Goal: Task Accomplishment & Management: Manage account settings

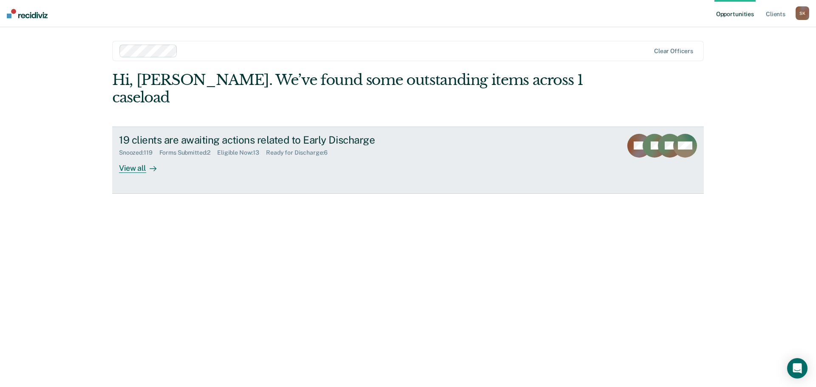
click at [141, 156] on div "View all" at bounding box center [143, 164] width 48 height 17
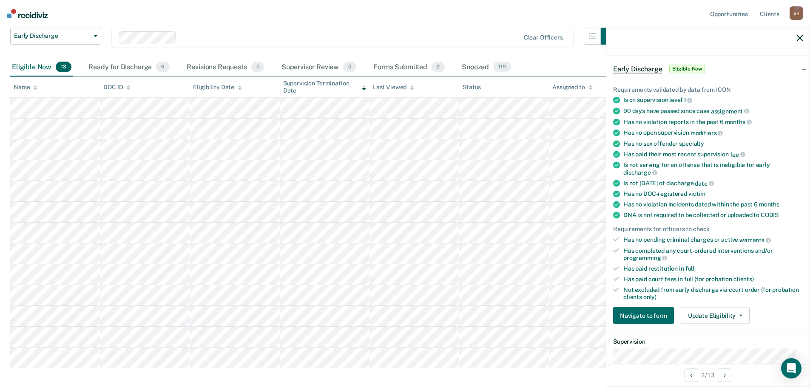
scroll to position [85, 0]
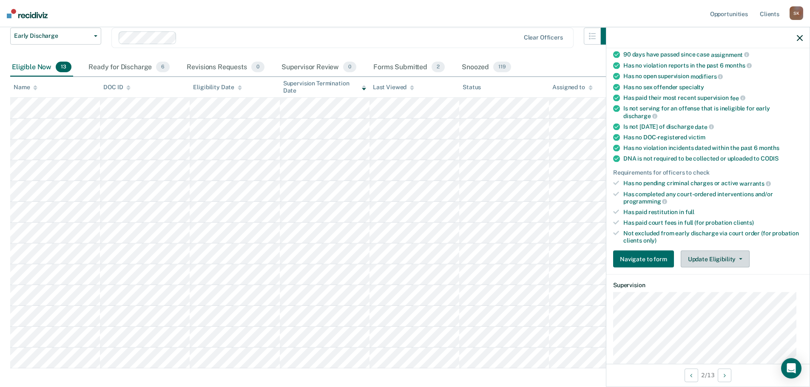
click at [709, 260] on button "Update Eligibility" at bounding box center [715, 259] width 69 height 17
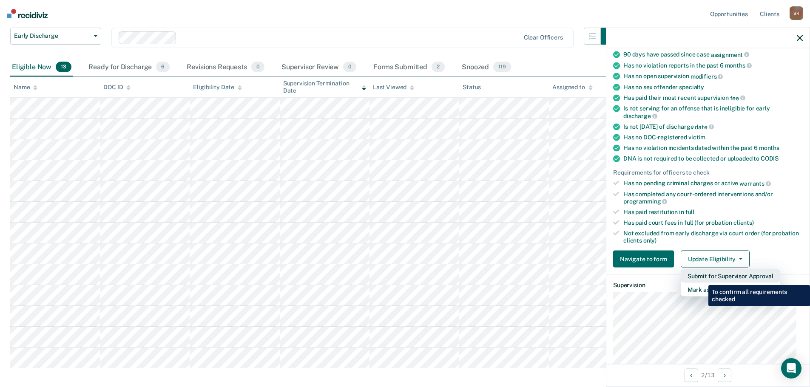
click at [702, 279] on button "Submit for Supervisor Approval" at bounding box center [731, 277] width 100 height 14
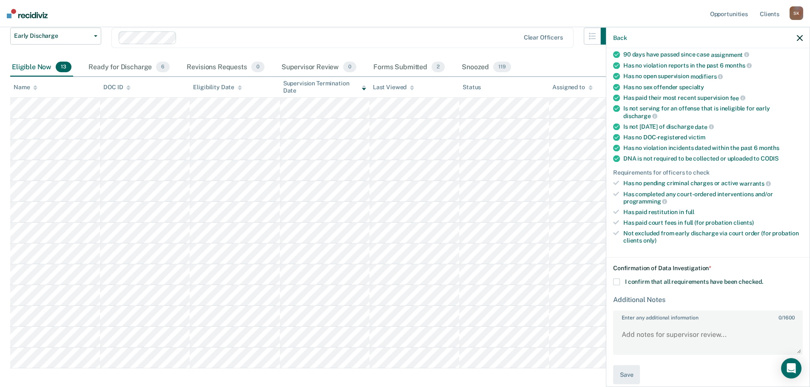
click at [659, 277] on div "Confirmation of Data Investigation * I confirm that all requirements have been …" at bounding box center [708, 325] width 190 height 120
click at [652, 285] on div "Confirmation of Data Investigation * I confirm that all requirements have been …" at bounding box center [708, 325] width 190 height 120
click at [620, 279] on label "I confirm that all requirements have been checked." at bounding box center [708, 282] width 190 height 7
click at [763, 279] on input "I confirm that all requirements have been checked." at bounding box center [763, 279] width 0 height 0
click at [630, 371] on button "Save" at bounding box center [626, 375] width 27 height 19
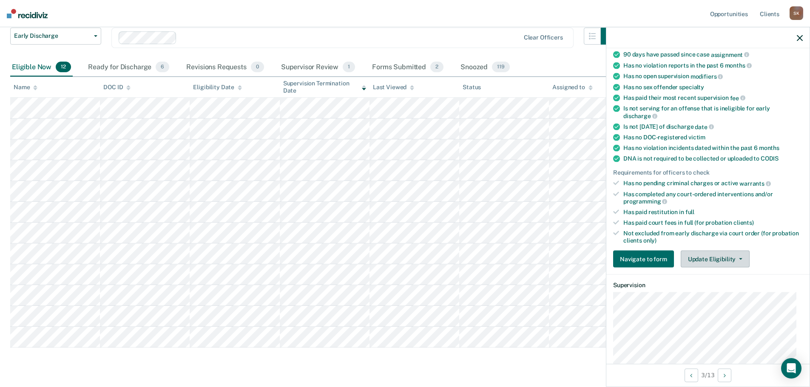
click at [695, 257] on button "Update Eligibility" at bounding box center [715, 259] width 69 height 17
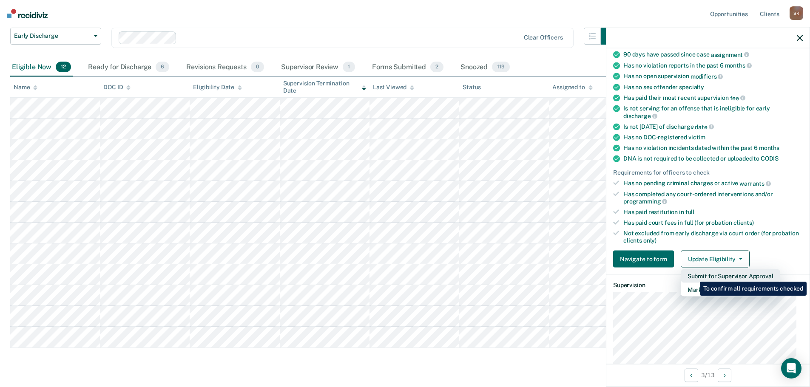
click at [694, 276] on button "Submit for Supervisor Approval" at bounding box center [731, 277] width 100 height 14
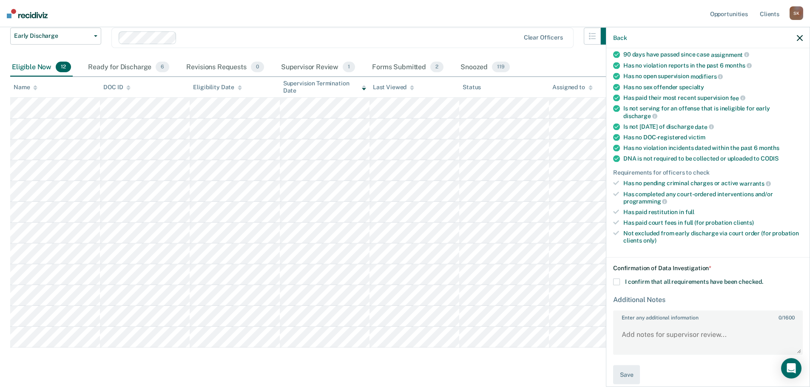
click at [637, 284] on label "I confirm that all requirements have been checked." at bounding box center [708, 282] width 190 height 7
click at [763, 279] on input "I confirm that all requirements have been checked." at bounding box center [763, 279] width 0 height 0
click at [626, 373] on button "Save" at bounding box center [626, 375] width 27 height 19
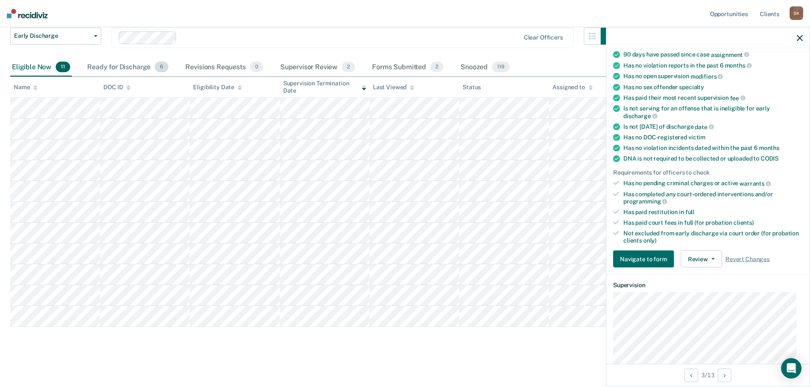
click at [139, 65] on div "Ready for Discharge 6" at bounding box center [127, 67] width 85 height 19
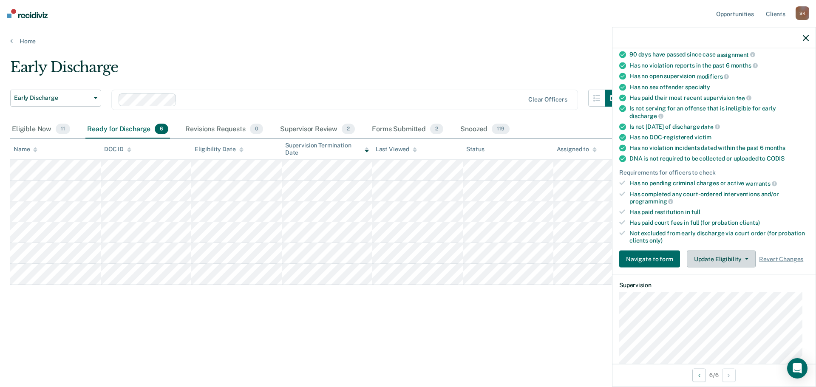
click at [708, 251] on button "Update Eligibility" at bounding box center [721, 259] width 69 height 17
click at [226, 59] on div "Early Discharge" at bounding box center [316, 71] width 612 height 24
click at [48, 120] on div "Early Discharge Early Discharge" at bounding box center [55, 105] width 91 height 31
click at [43, 123] on div "Eligible Now 11" at bounding box center [41, 129] width 62 height 19
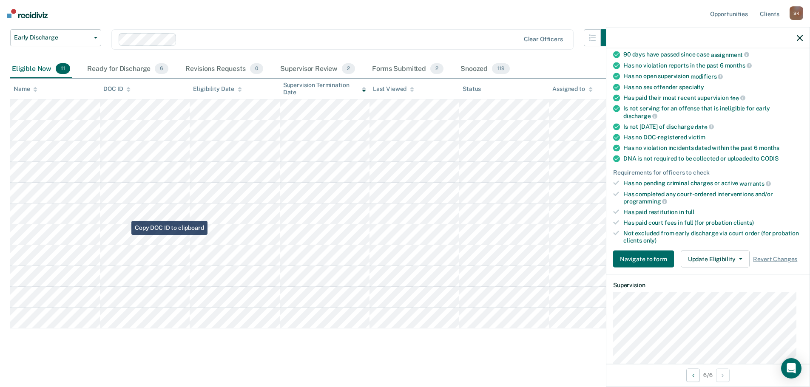
scroll to position [63, 0]
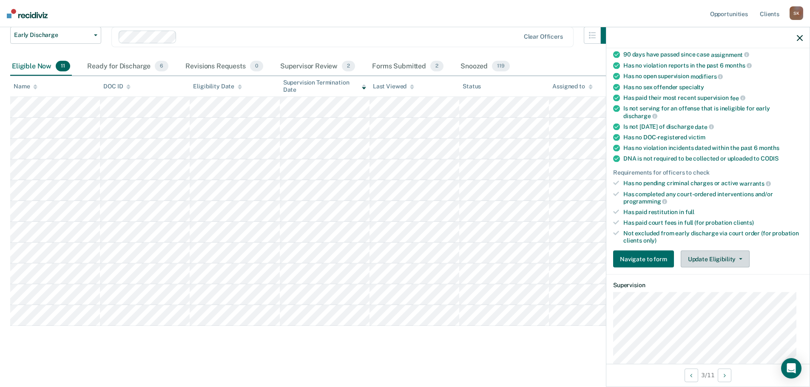
click at [691, 253] on button "Update Eligibility" at bounding box center [715, 259] width 69 height 17
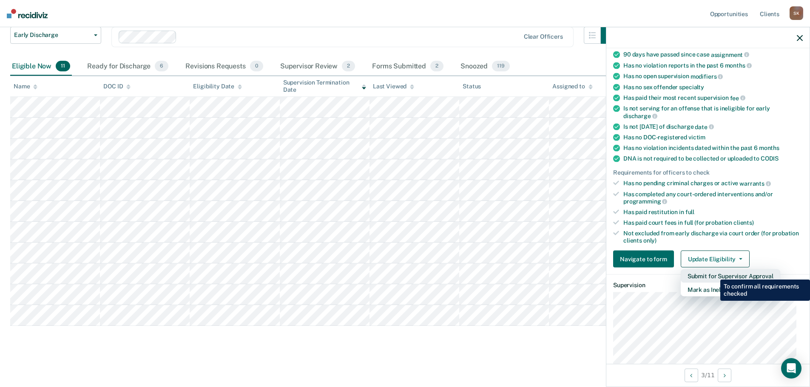
click at [714, 273] on button "Submit for Supervisor Approval" at bounding box center [731, 277] width 100 height 14
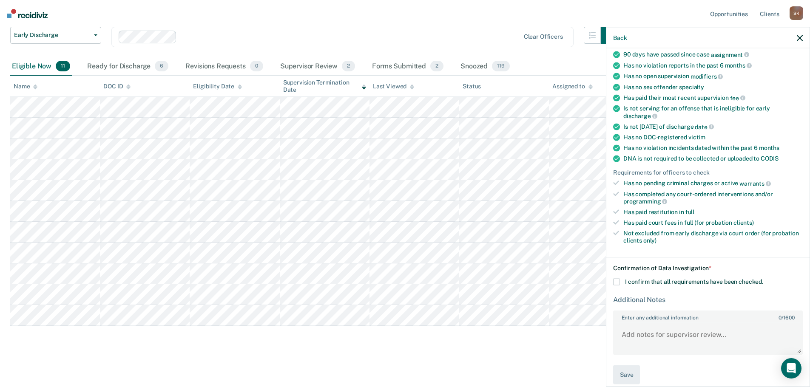
click at [646, 285] on div "Confirmation of Data Investigation * I confirm that all requirements have been …" at bounding box center [708, 325] width 190 height 120
click at [641, 272] on div "Confirmation of Data Investigation * I confirm that all requirements have been …" at bounding box center [708, 325] width 190 height 120
click at [619, 281] on span at bounding box center [616, 282] width 7 height 7
click at [763, 279] on input "I confirm that all requirements have been checked." at bounding box center [763, 279] width 0 height 0
click at [625, 366] on button "Save" at bounding box center [626, 375] width 27 height 19
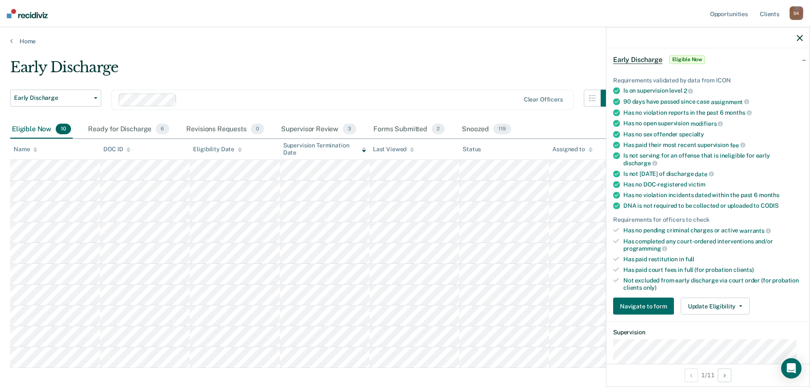
scroll to position [0, 0]
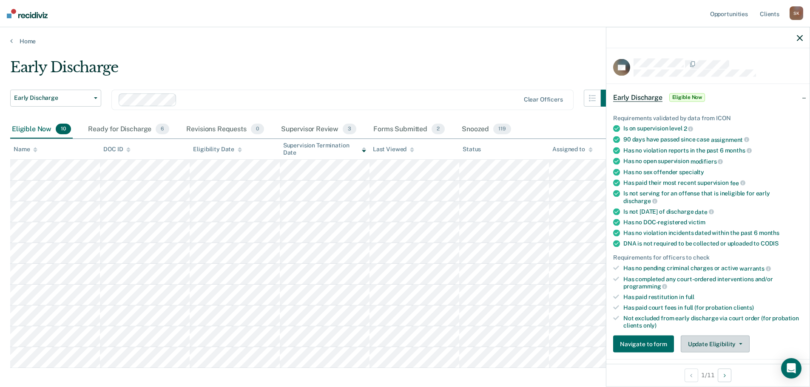
click at [693, 337] on button "Update Eligibility" at bounding box center [715, 344] width 69 height 17
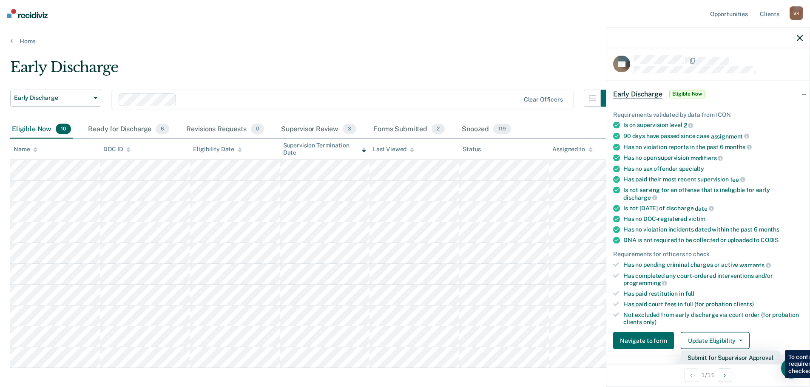
scroll to position [131, 0]
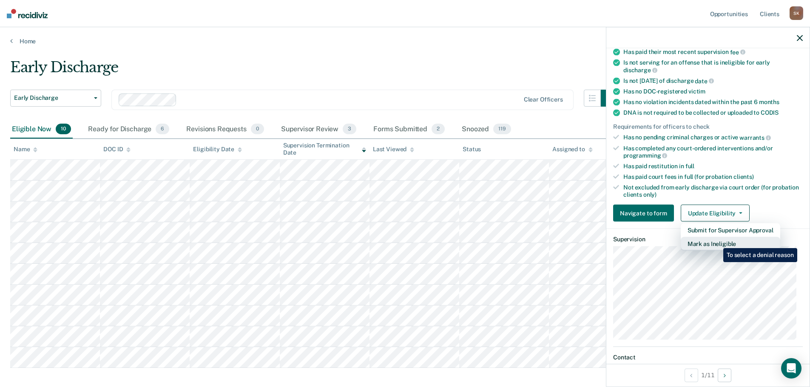
click at [717, 242] on button "Mark as Ineligible" at bounding box center [731, 244] width 100 height 14
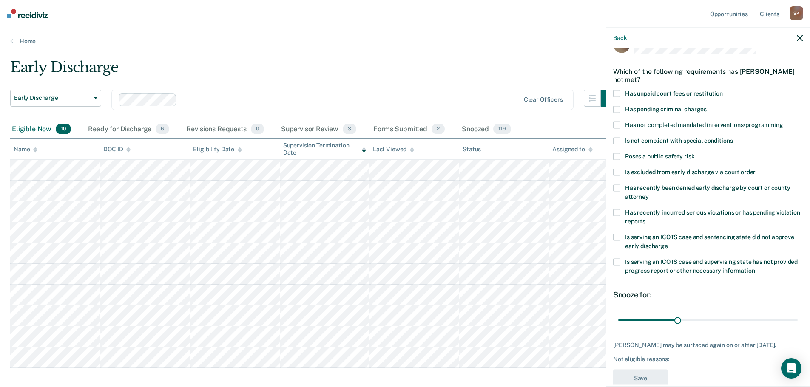
scroll to position [0, 0]
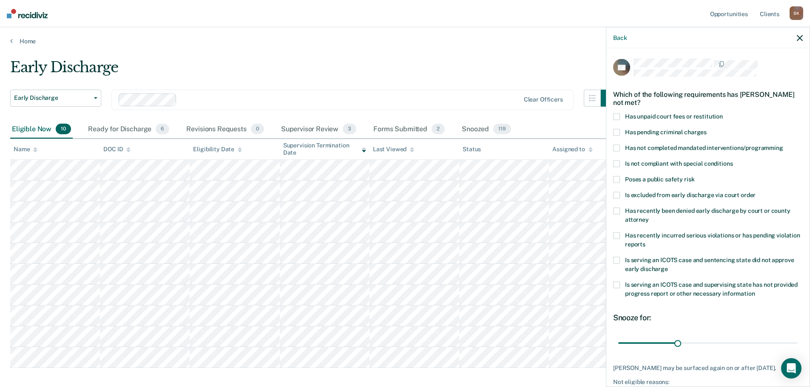
drag, startPoint x: 620, startPoint y: 146, endPoint x: 647, endPoint y: 155, distance: 28.8
click at [620, 145] on label "Has not completed mandated interventions/programming" at bounding box center [708, 149] width 190 height 9
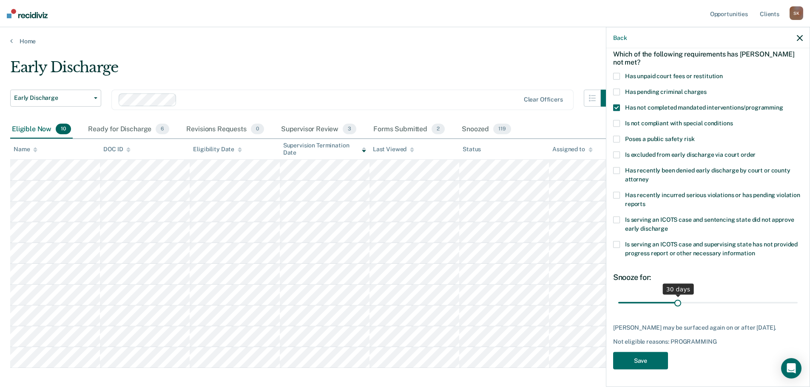
scroll to position [46, 0]
drag, startPoint x: 674, startPoint y: 294, endPoint x: 679, endPoint y: 294, distance: 5.5
type input "32"
click at [679, 296] on input "range" at bounding box center [707, 303] width 179 height 15
click at [641, 366] on button "Save" at bounding box center [640, 361] width 55 height 17
